Goal: Register for event/course

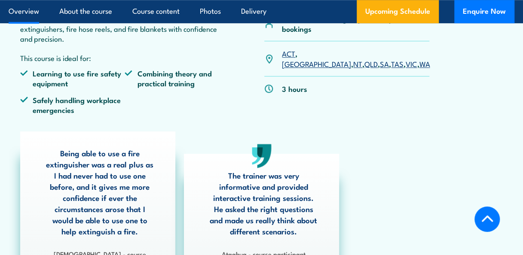
scroll to position [320, 0]
click at [365, 58] on link "QLD" at bounding box center [371, 63] width 13 height 10
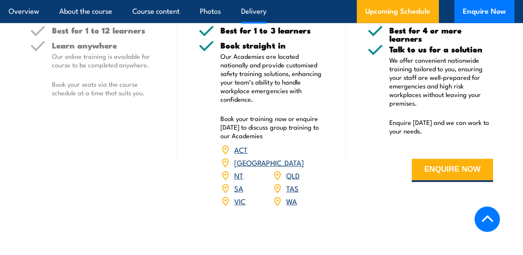
scroll to position [1221, 0]
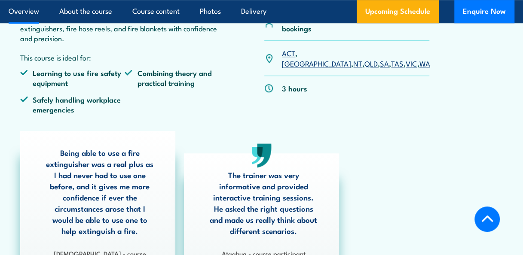
scroll to position [320, 0]
